Goal: Task Accomplishment & Management: Use online tool/utility

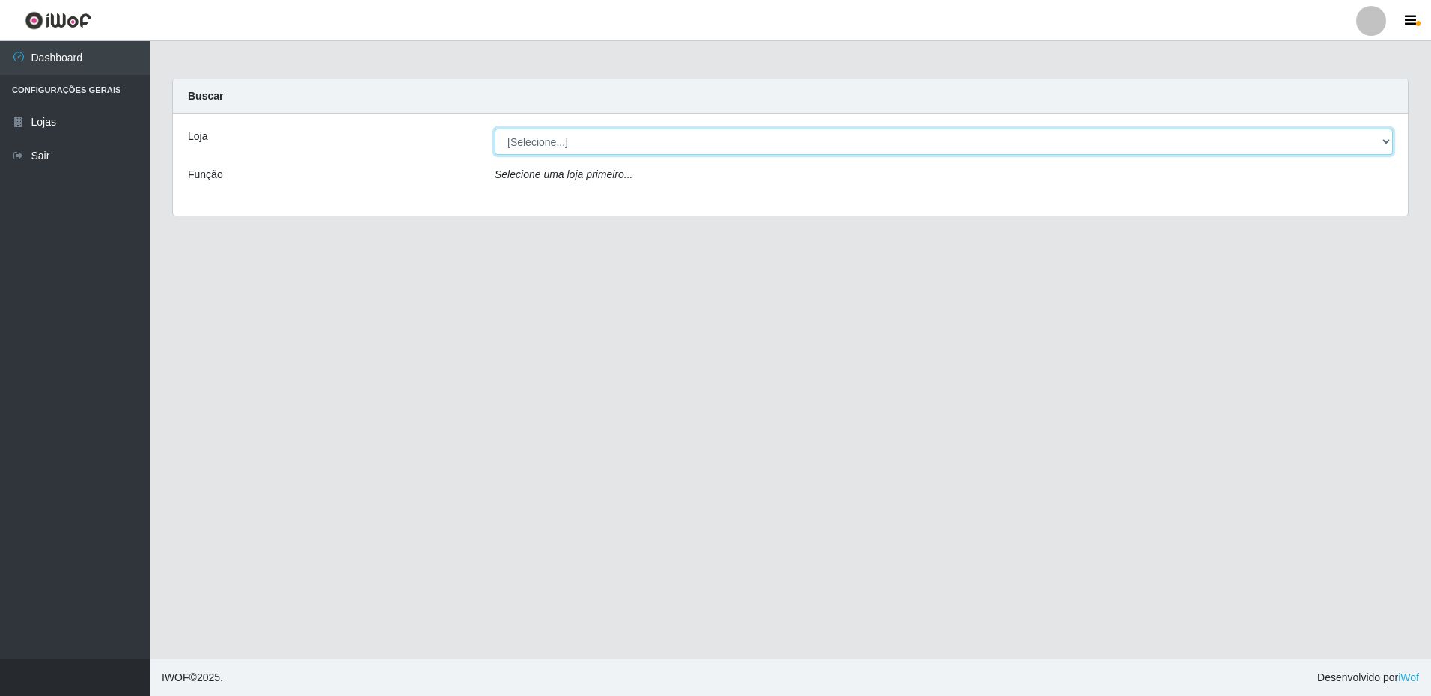
click at [1236, 136] on select "[Selecione...] Extrabom - Loja 16 [GEOGRAPHIC_DATA]" at bounding box center [944, 142] width 898 height 26
select select "450"
click at [495, 129] on select "[Selecione...] Extrabom - Loja 16 [GEOGRAPHIC_DATA]" at bounding box center [944, 142] width 898 height 26
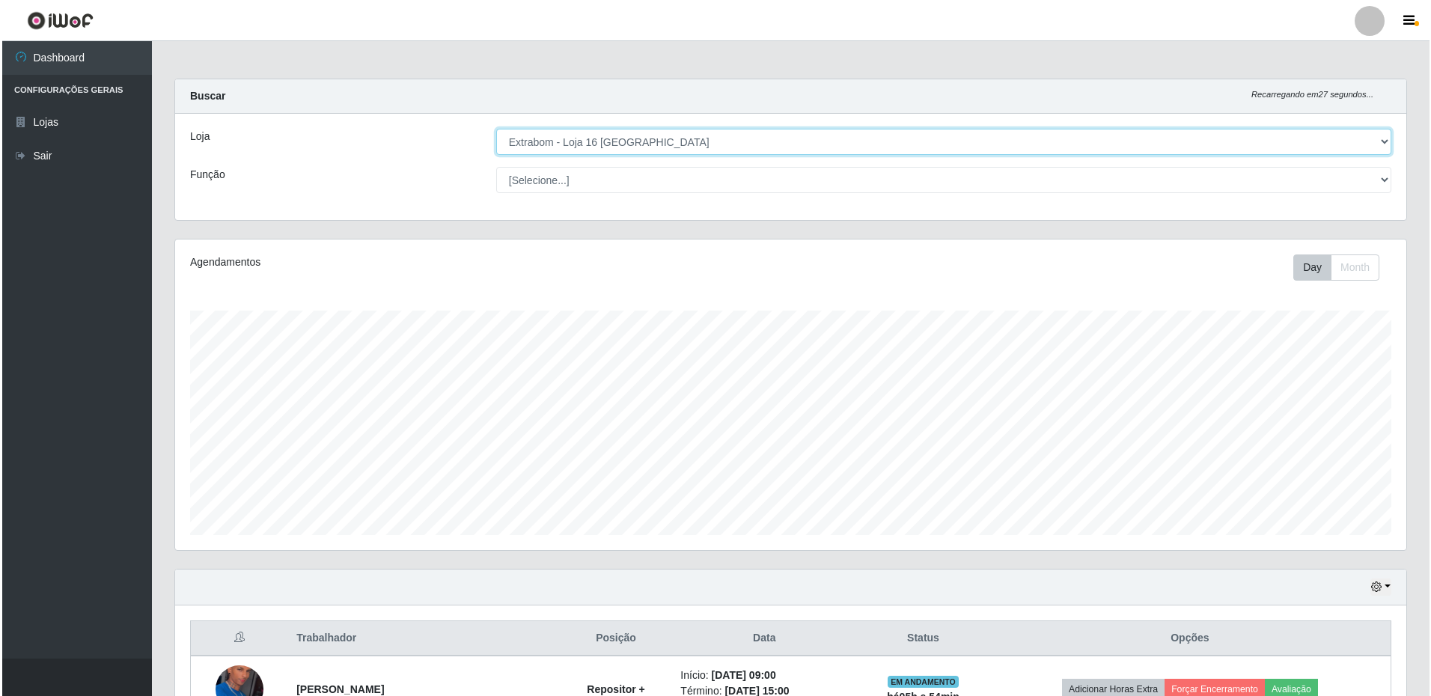
scroll to position [365, 0]
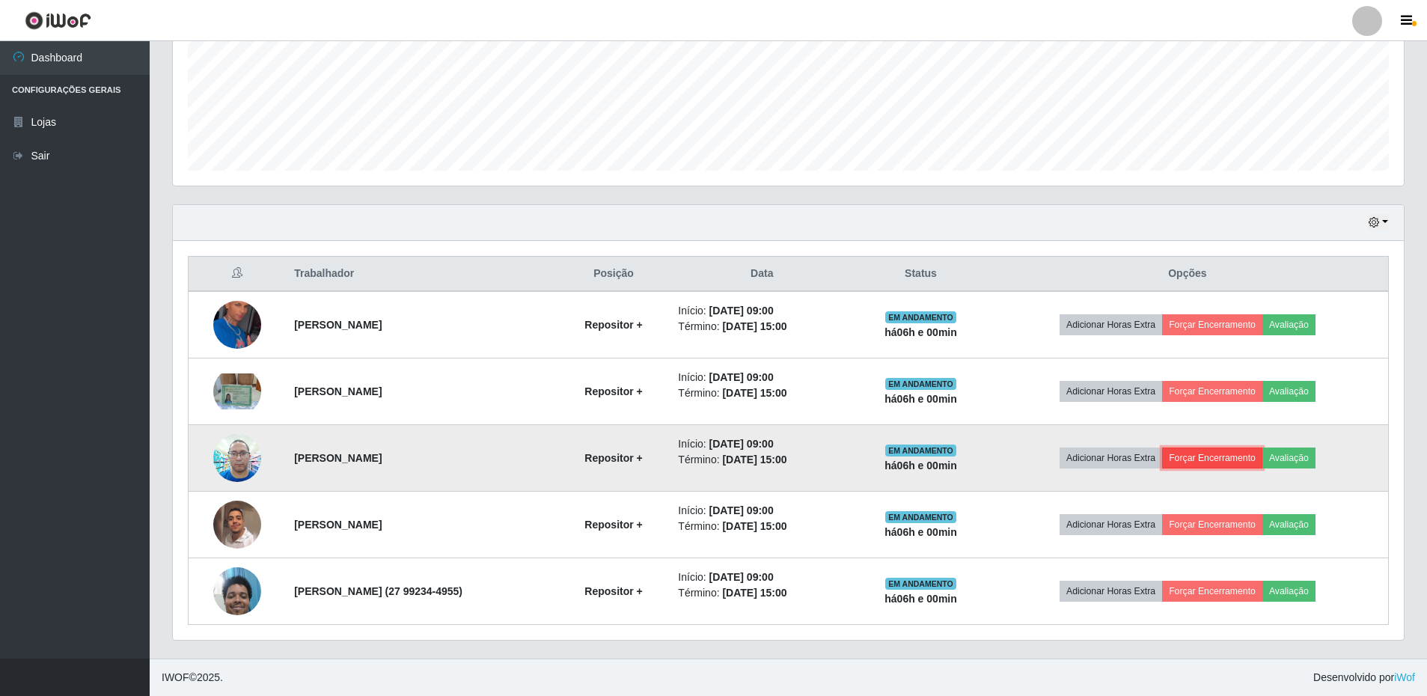
click at [1220, 458] on button "Forçar Encerramento" at bounding box center [1212, 458] width 100 height 21
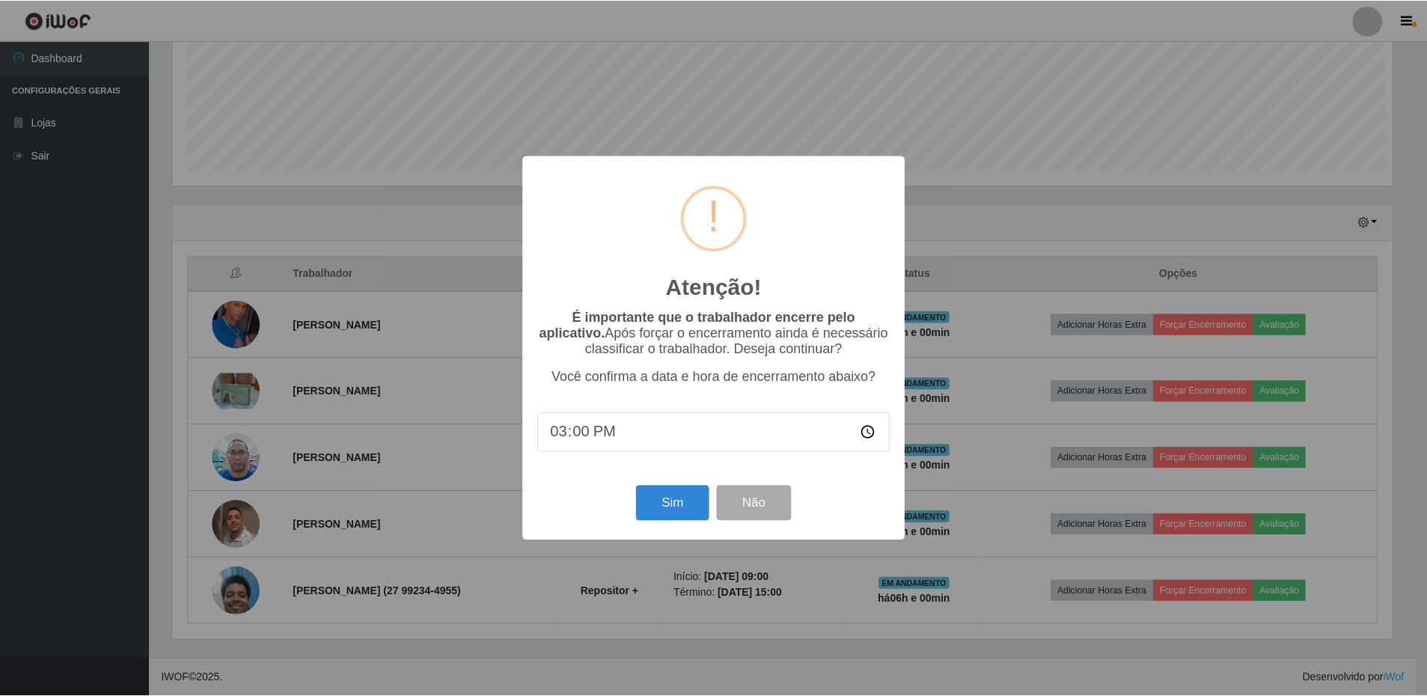
scroll to position [311, 1224]
click at [678, 504] on button "Sim" at bounding box center [674, 503] width 73 height 35
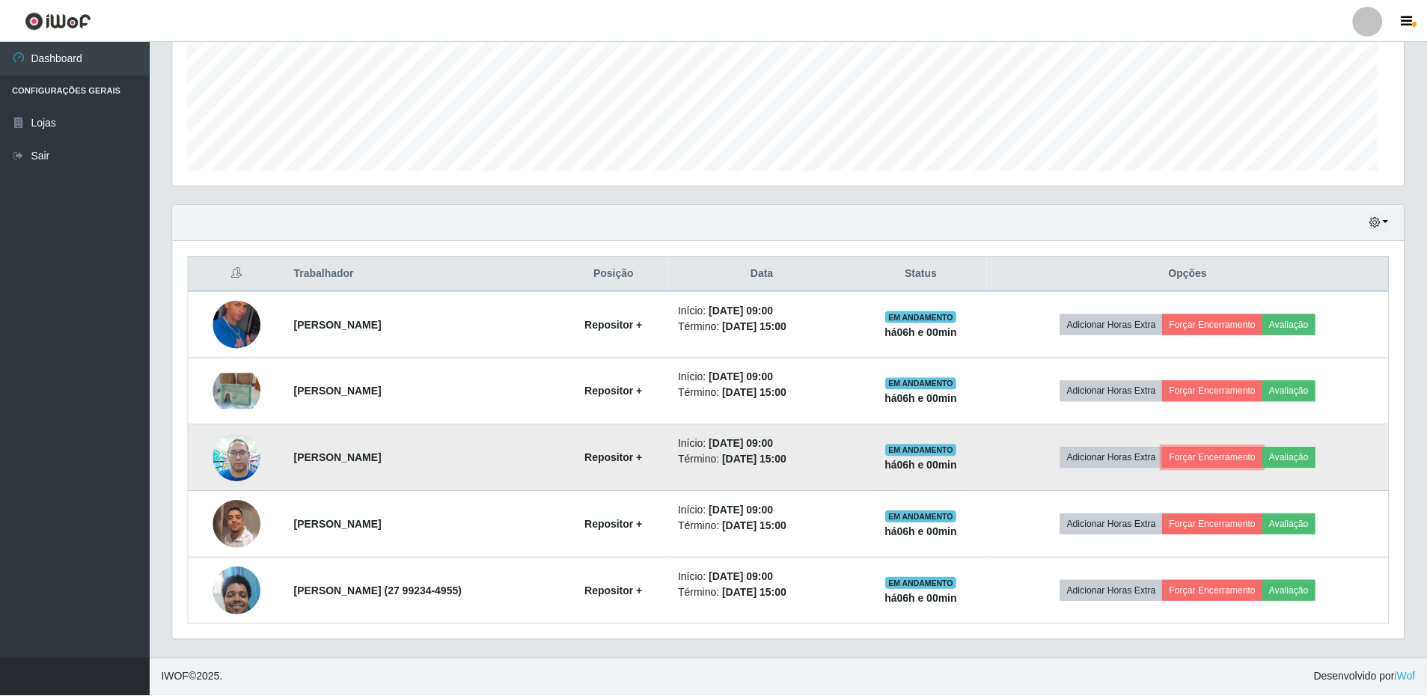
scroll to position [311, 1231]
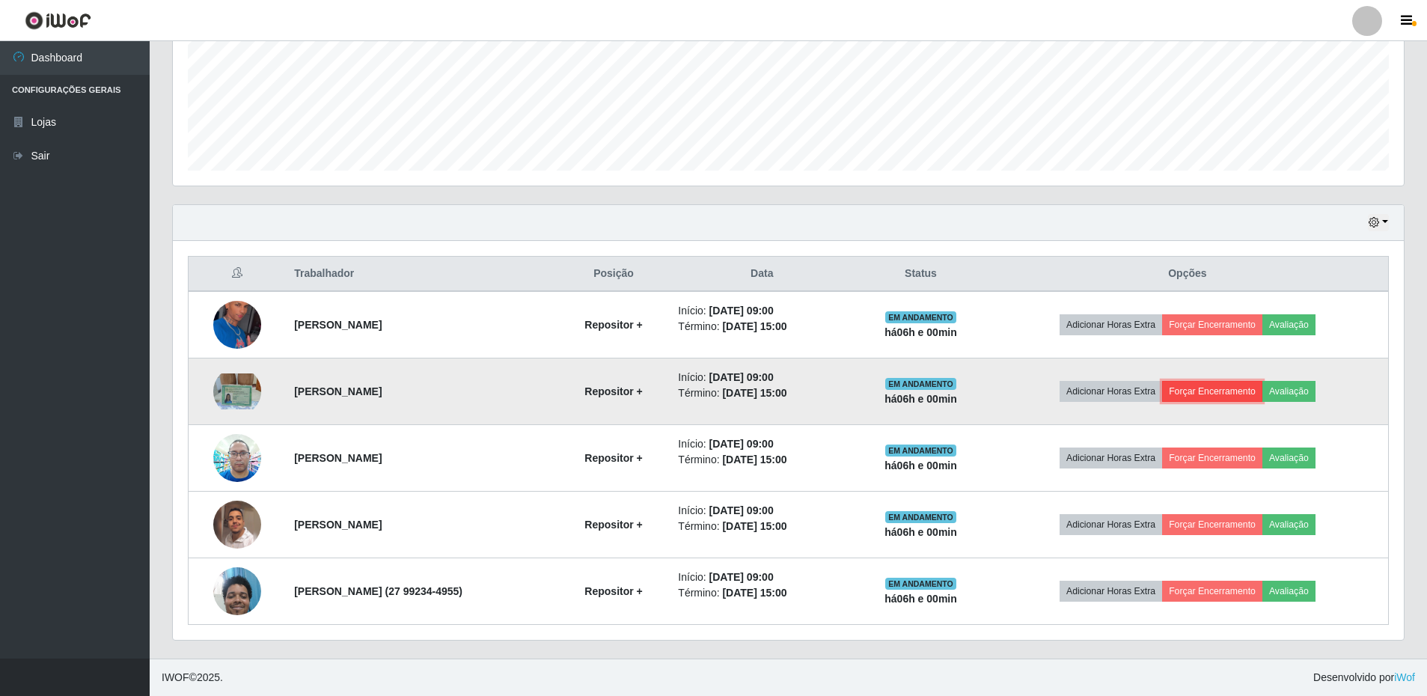
click at [1235, 388] on button "Forçar Encerramento" at bounding box center [1212, 391] width 100 height 21
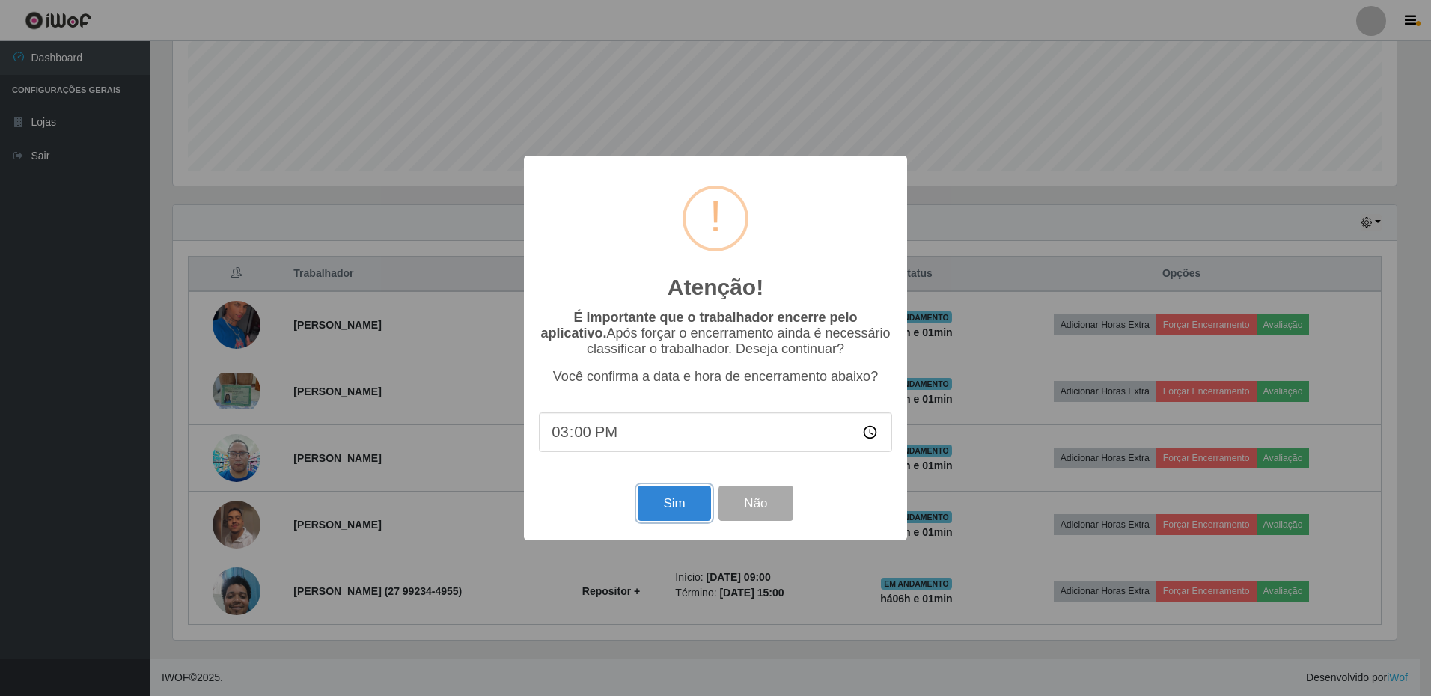
click at [652, 507] on button "Sim" at bounding box center [674, 503] width 73 height 35
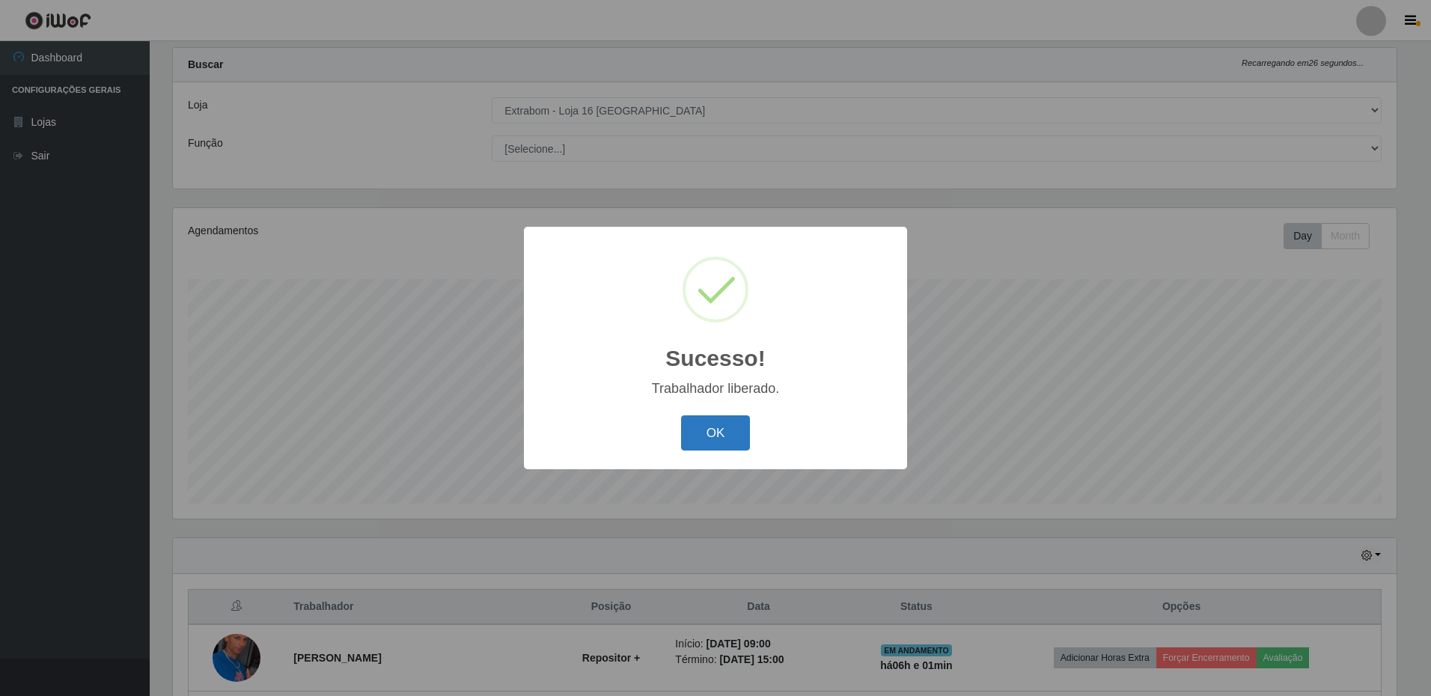
click at [707, 439] on button "OK" at bounding box center [716, 432] width 70 height 35
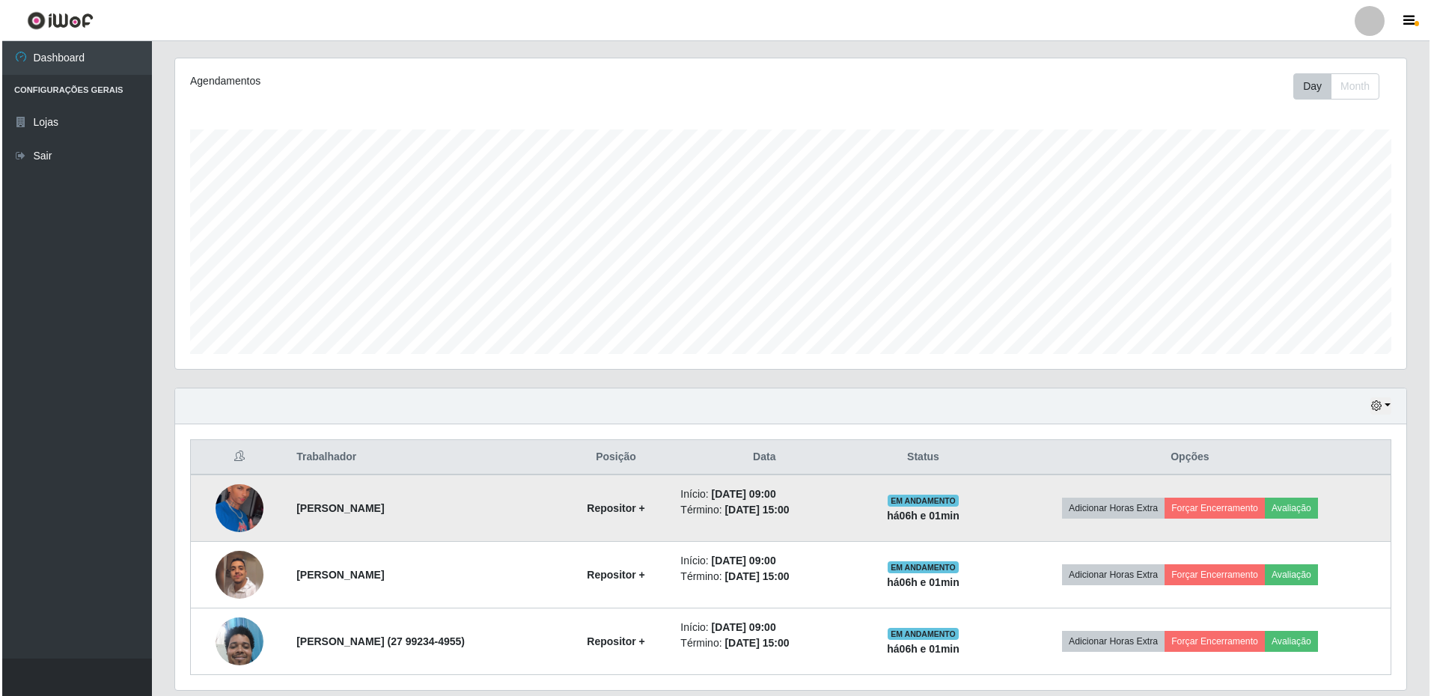
scroll to position [231, 0]
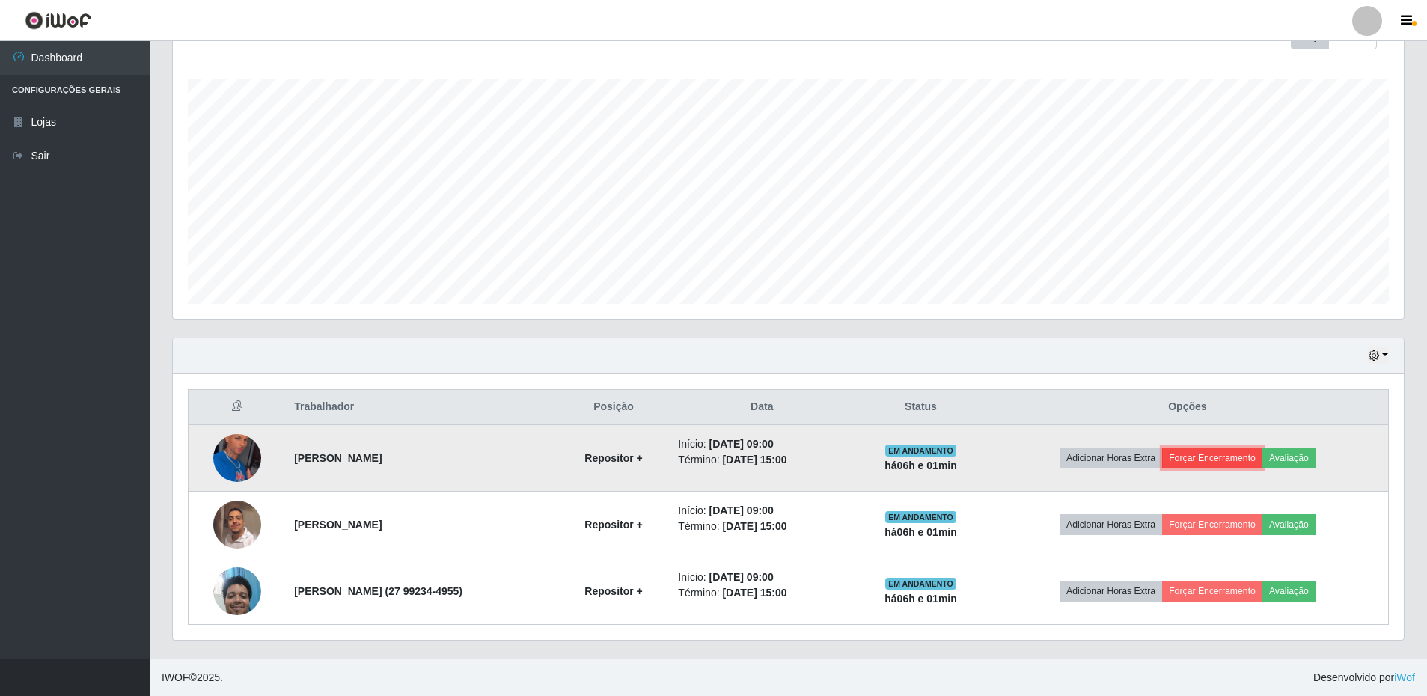
click at [1235, 457] on button "Forçar Encerramento" at bounding box center [1212, 458] width 100 height 21
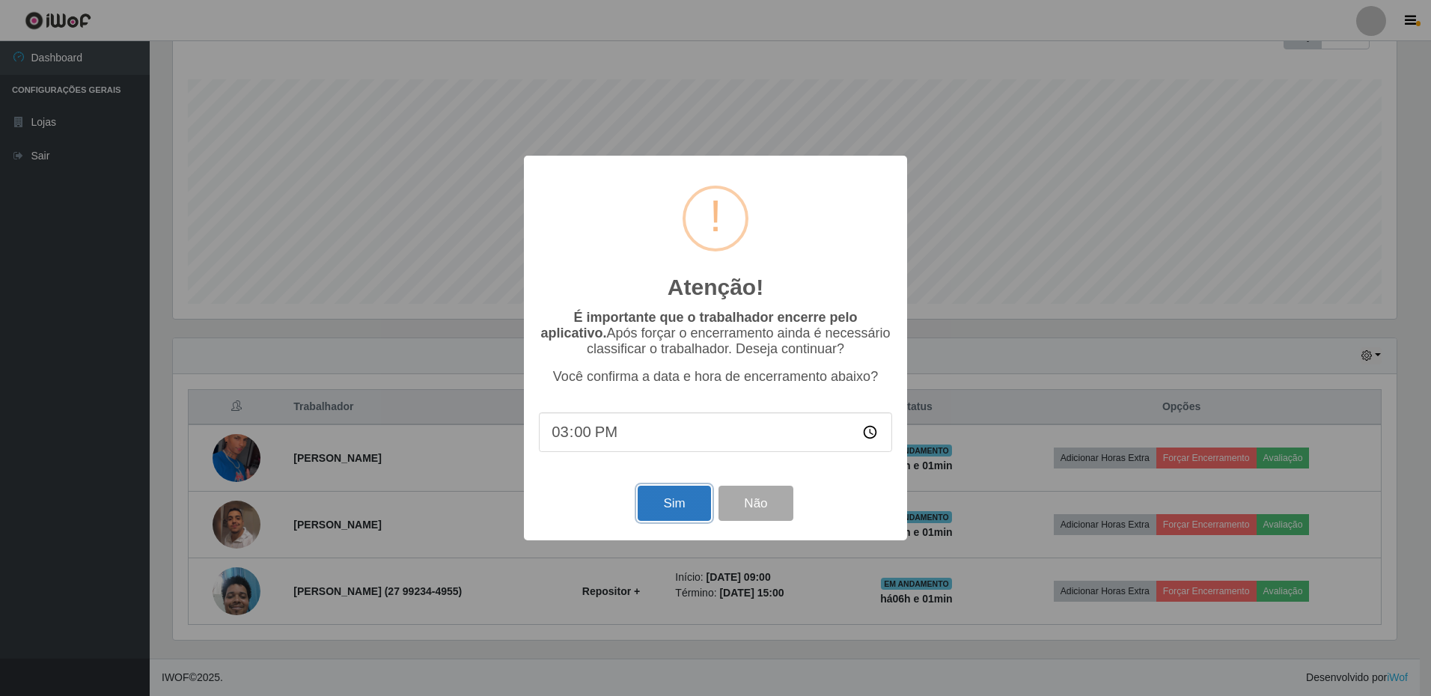
click at [686, 519] on button "Sim" at bounding box center [674, 503] width 73 height 35
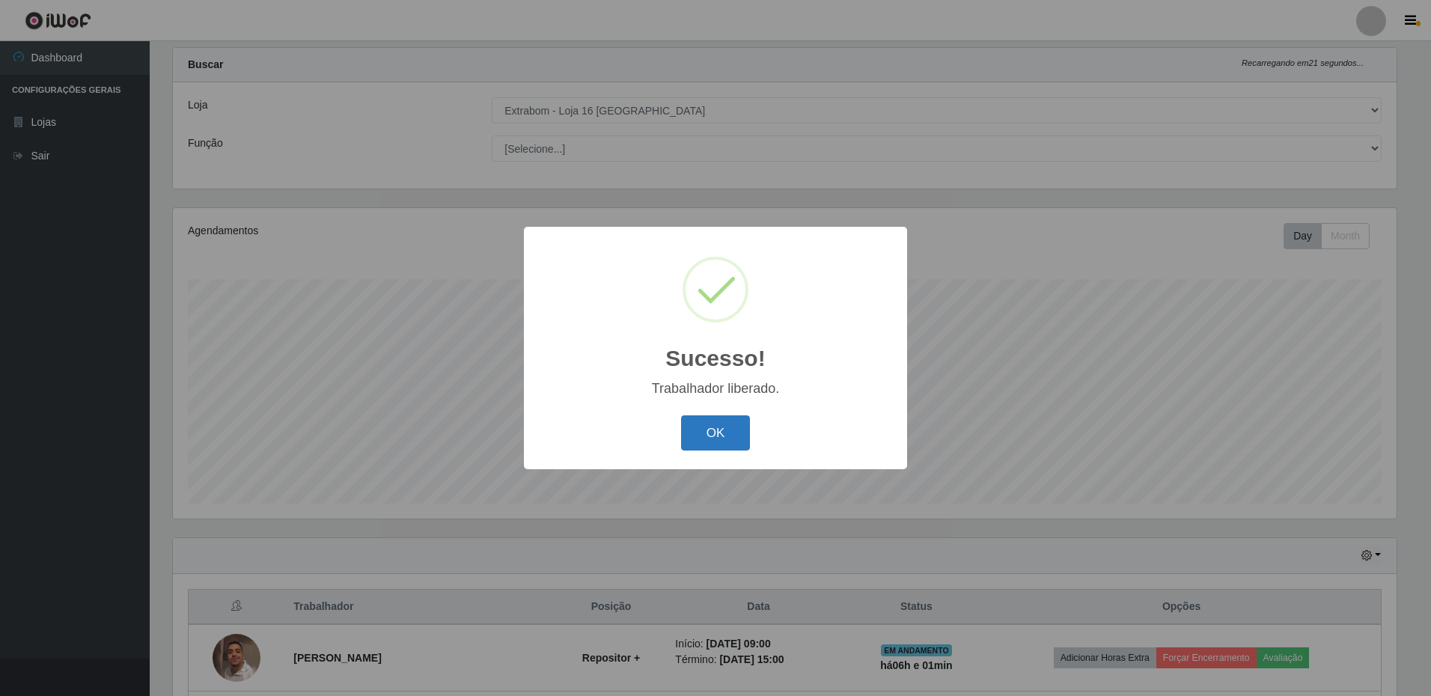
click at [692, 449] on button "OK" at bounding box center [716, 432] width 70 height 35
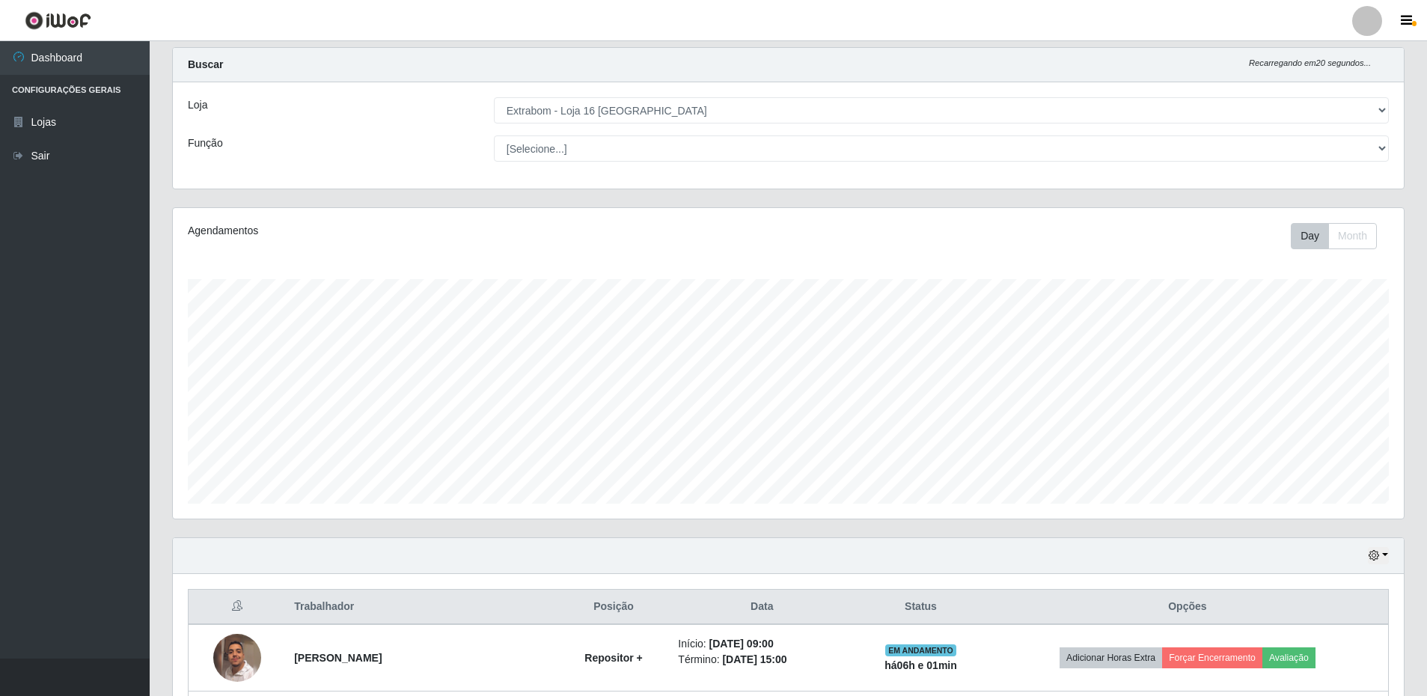
scroll to position [165, 0]
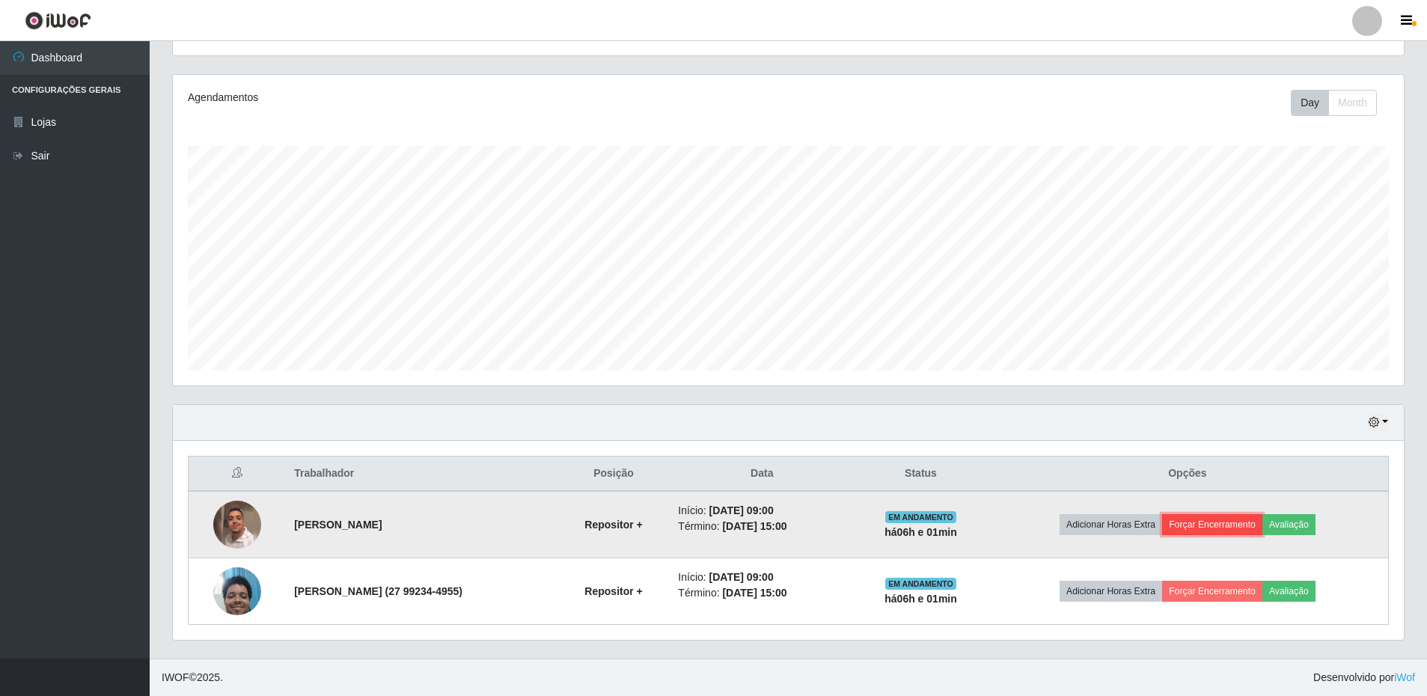
click at [1236, 522] on button "Forçar Encerramento" at bounding box center [1212, 524] width 100 height 21
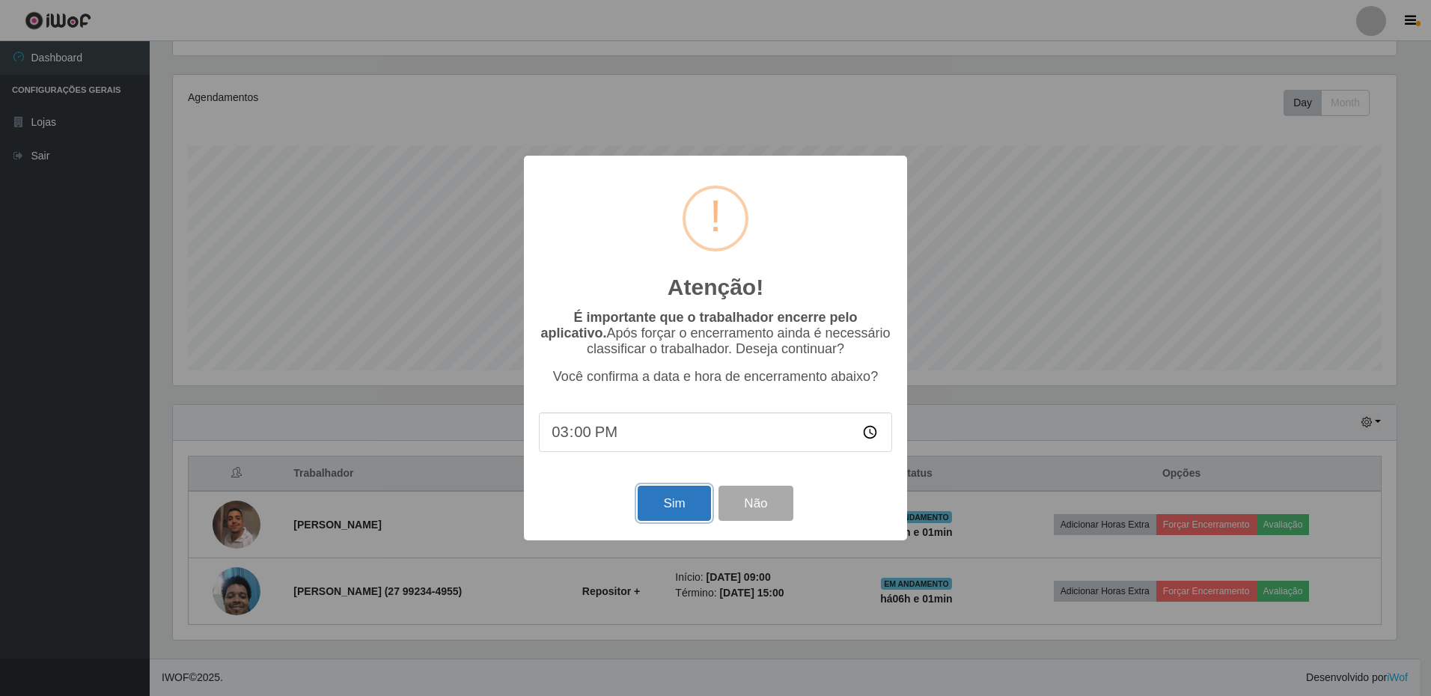
click at [670, 510] on button "Sim" at bounding box center [674, 503] width 73 height 35
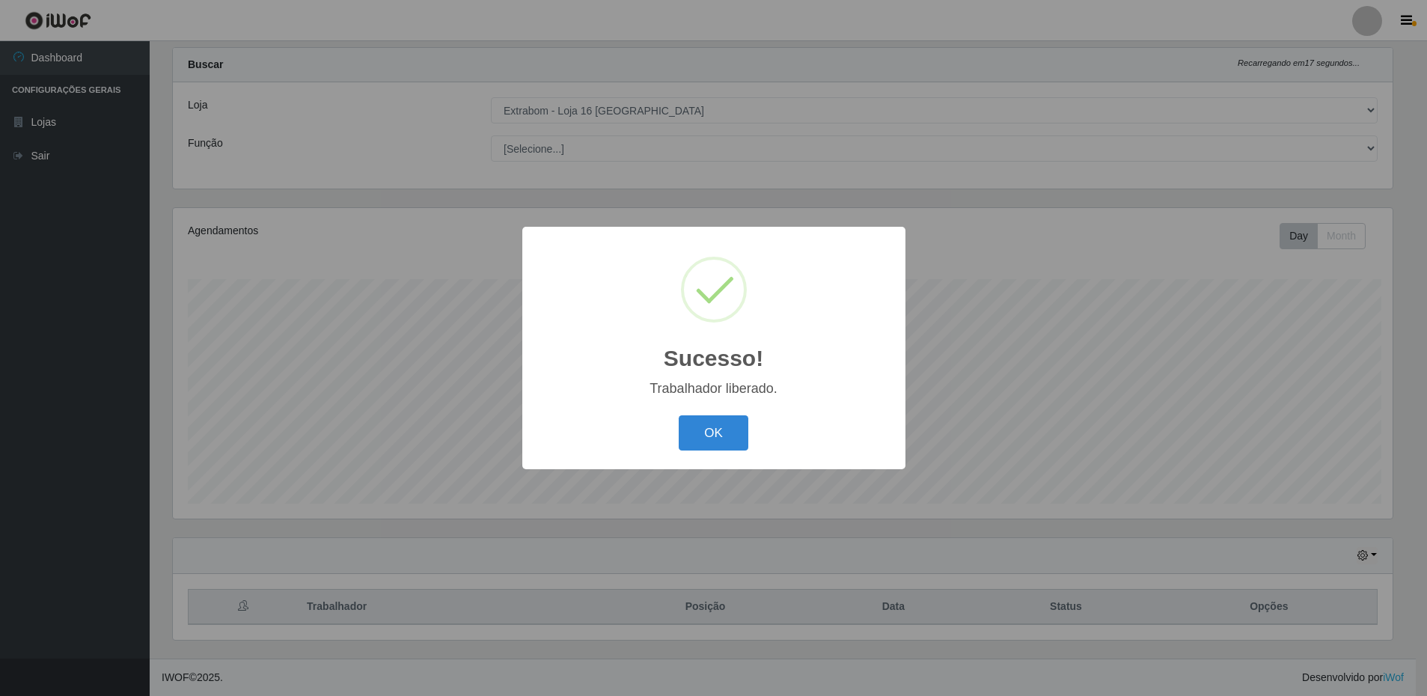
scroll to position [0, 0]
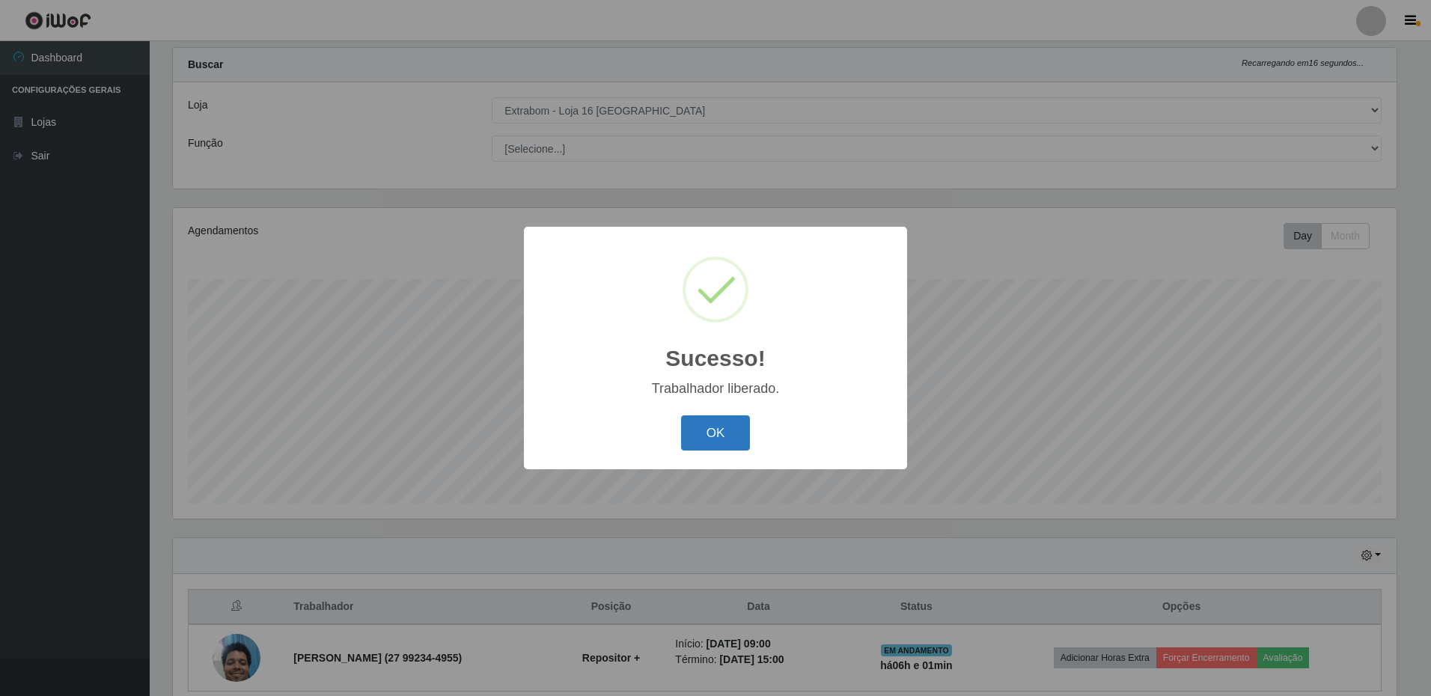
click at [719, 420] on button "OK" at bounding box center [716, 432] width 70 height 35
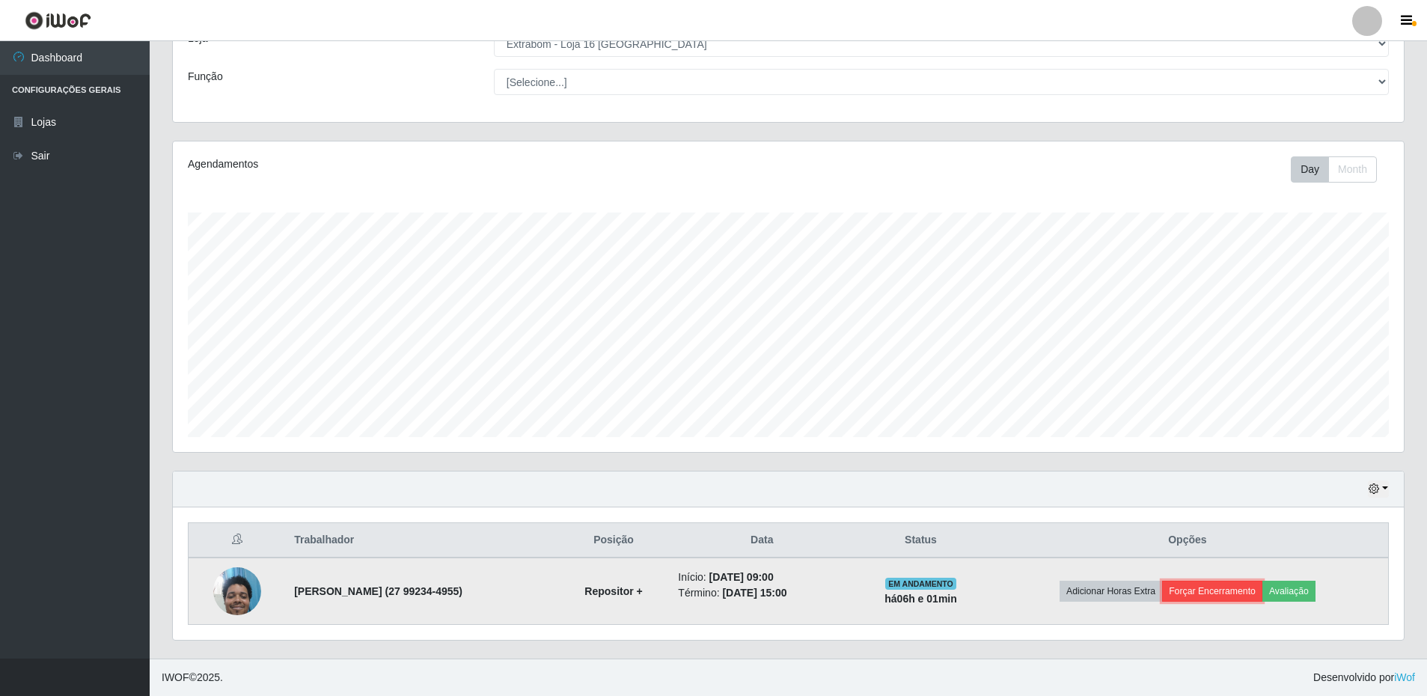
click at [1231, 594] on button "Forçar Encerramento" at bounding box center [1212, 591] width 100 height 21
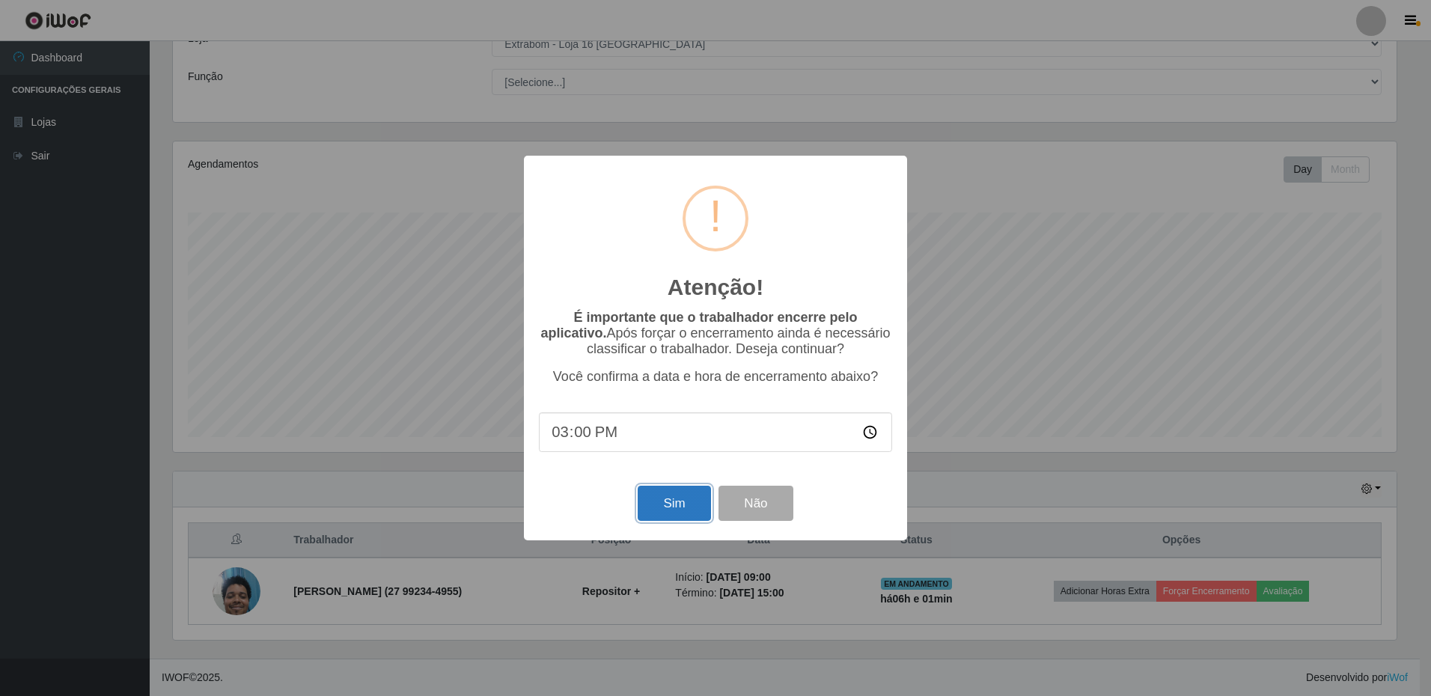
click at [658, 507] on button "Sim" at bounding box center [674, 503] width 73 height 35
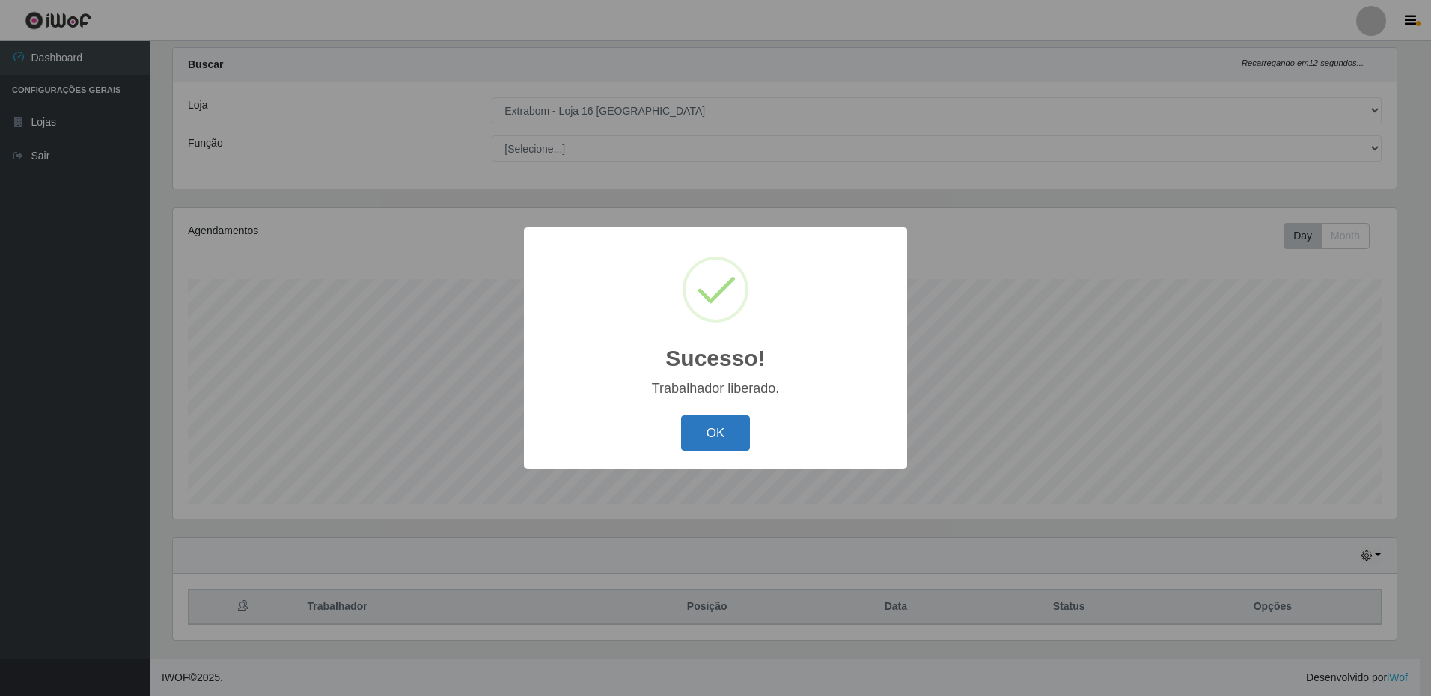
click at [716, 433] on button "OK" at bounding box center [716, 432] width 70 height 35
